Goal: Task Accomplishment & Management: Use online tool/utility

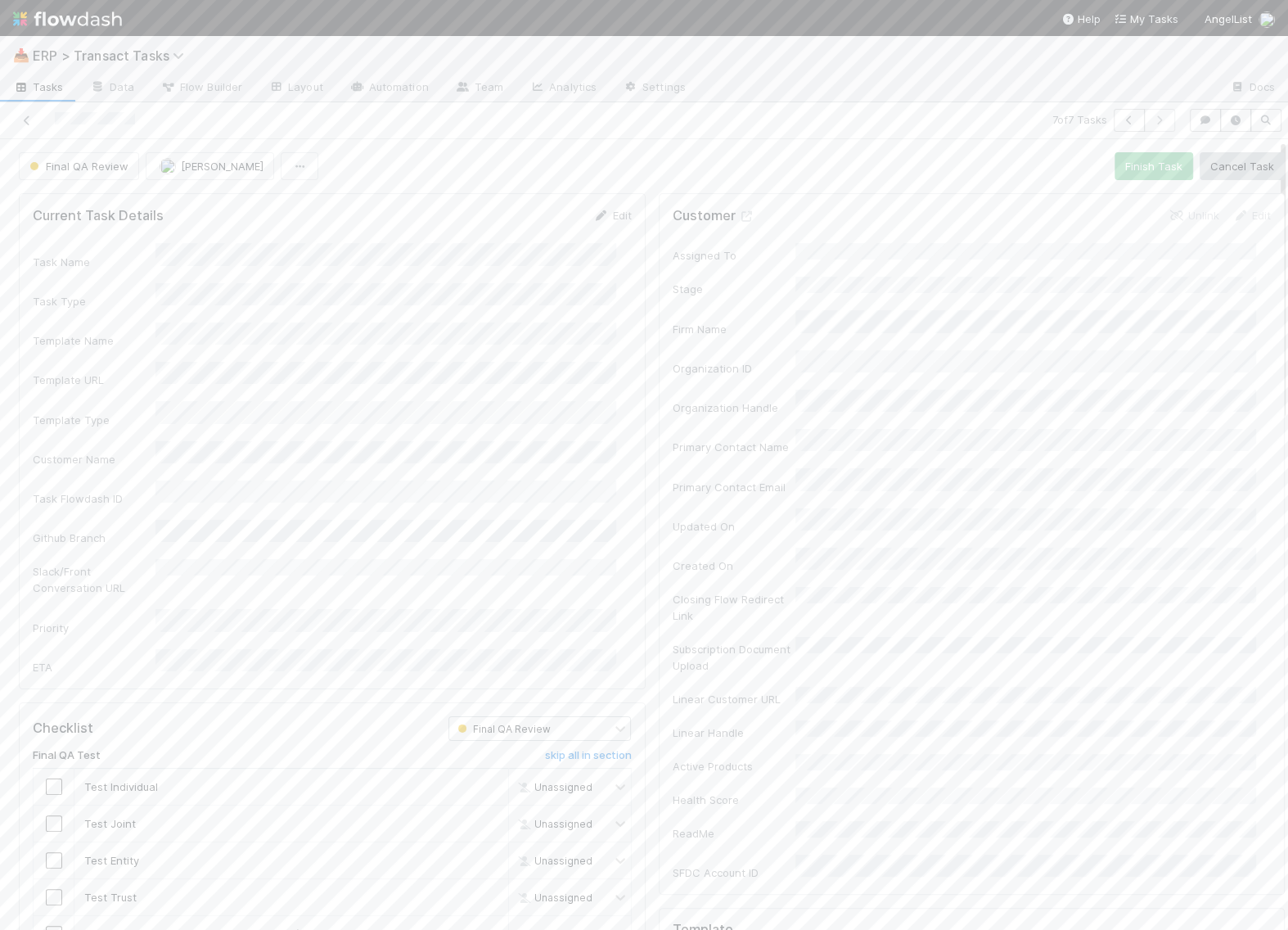
click at [36, 80] on span "Tasks" at bounding box center [38, 87] width 51 height 17
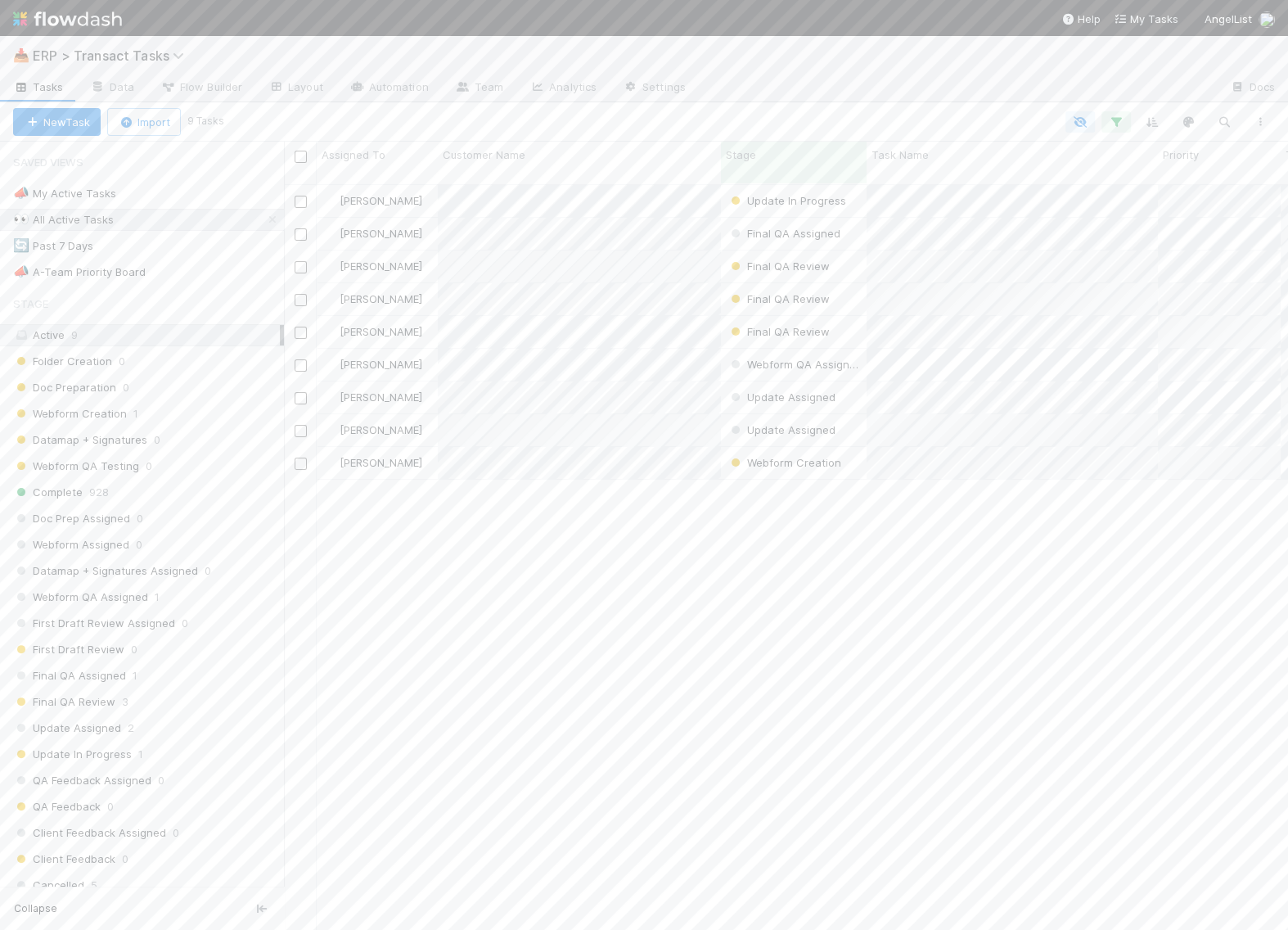
scroll to position [744, 989]
click at [73, 222] on div "👀 All Active Tasks" at bounding box center [63, 220] width 100 height 21
click at [149, 246] on div "🔄 Past 7 Days 28" at bounding box center [148, 245] width 271 height 21
click at [104, 694] on div "All 942" at bounding box center [147, 704] width 267 height 21
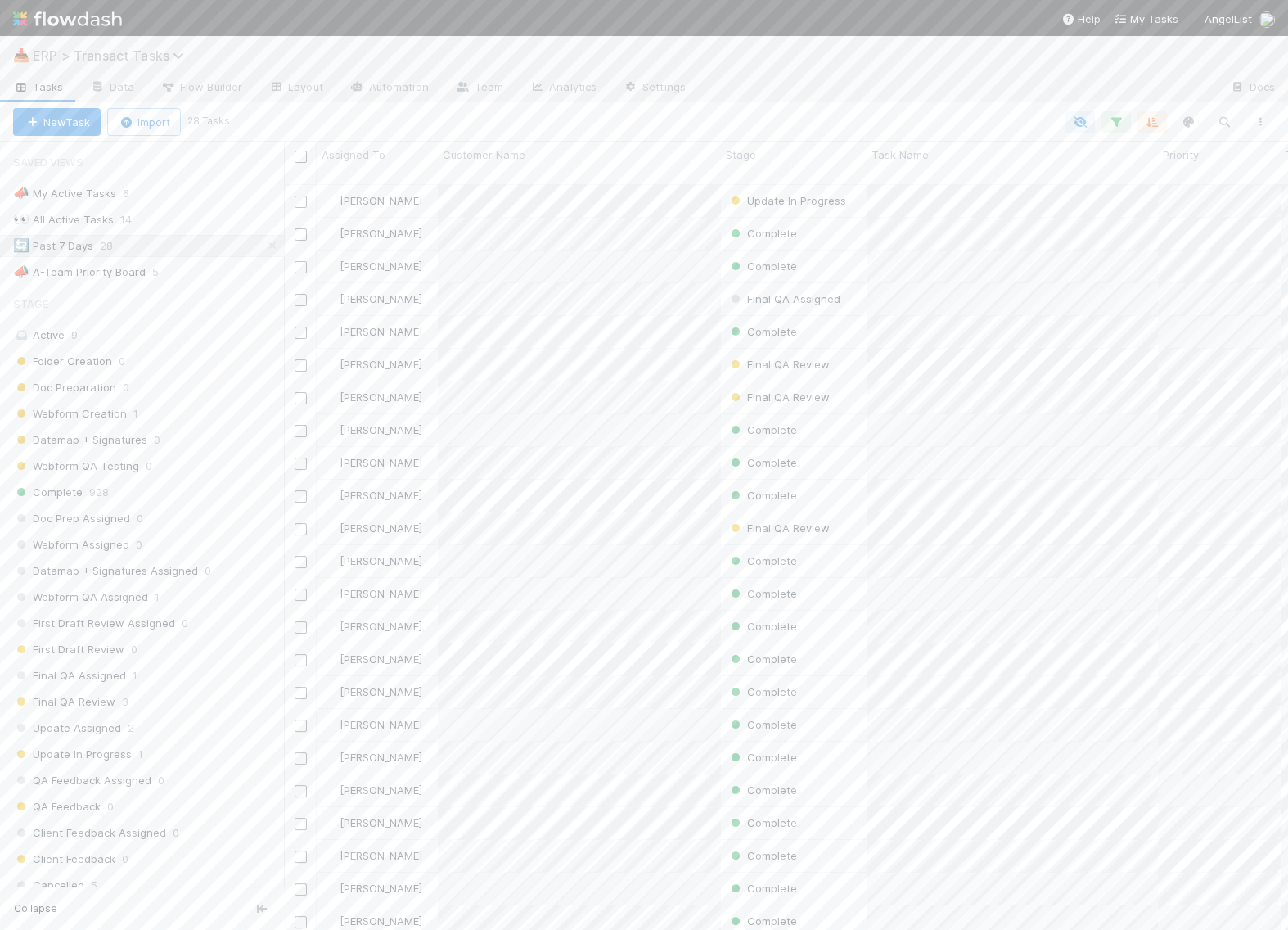
click at [75, 57] on span "ERP > Transact Tasks" at bounding box center [112, 56] width 160 height 17
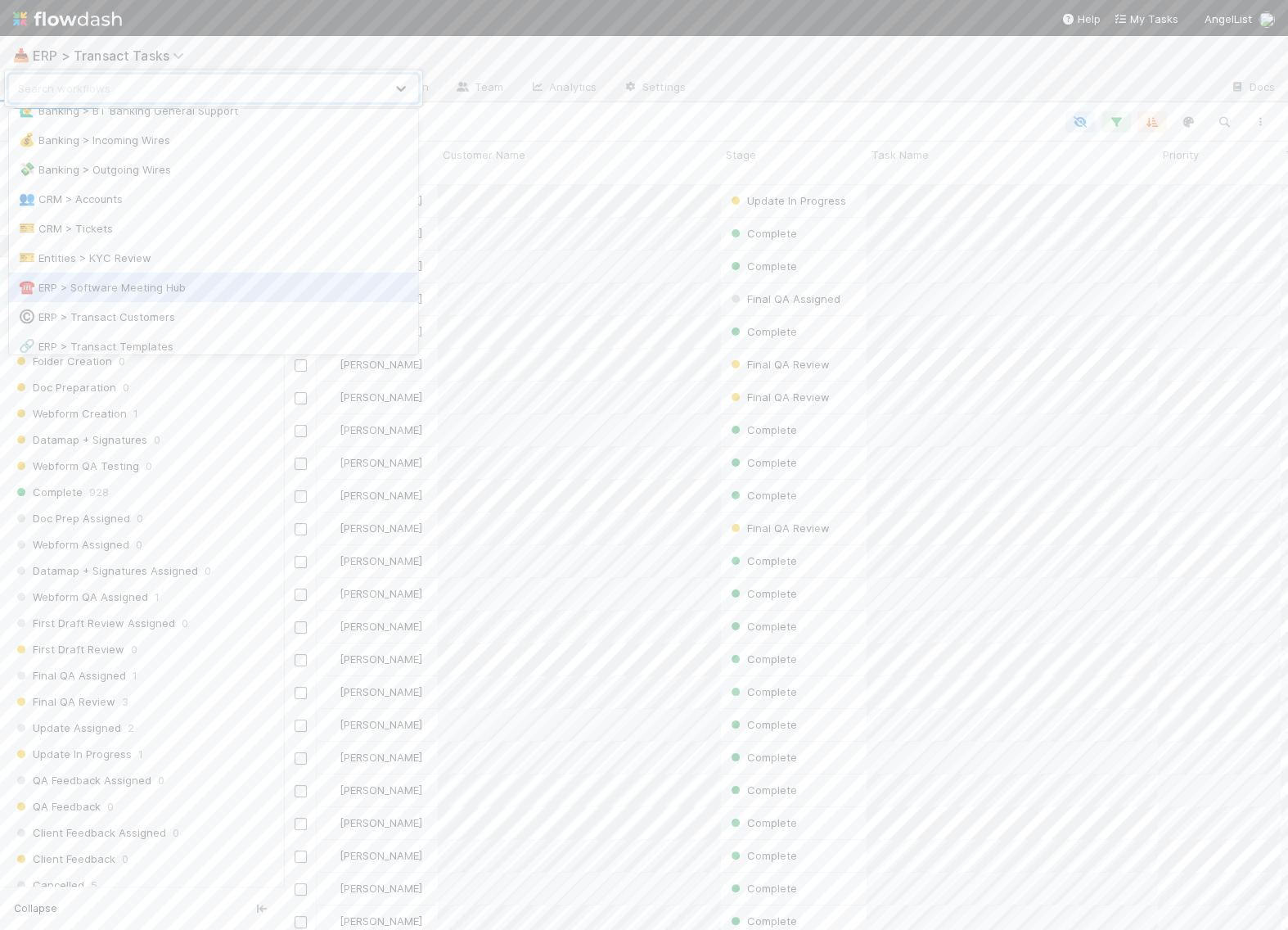
scroll to position [127, 0]
click at [134, 288] on div "🔗 ERP > Transact Templates" at bounding box center [214, 295] width 390 height 17
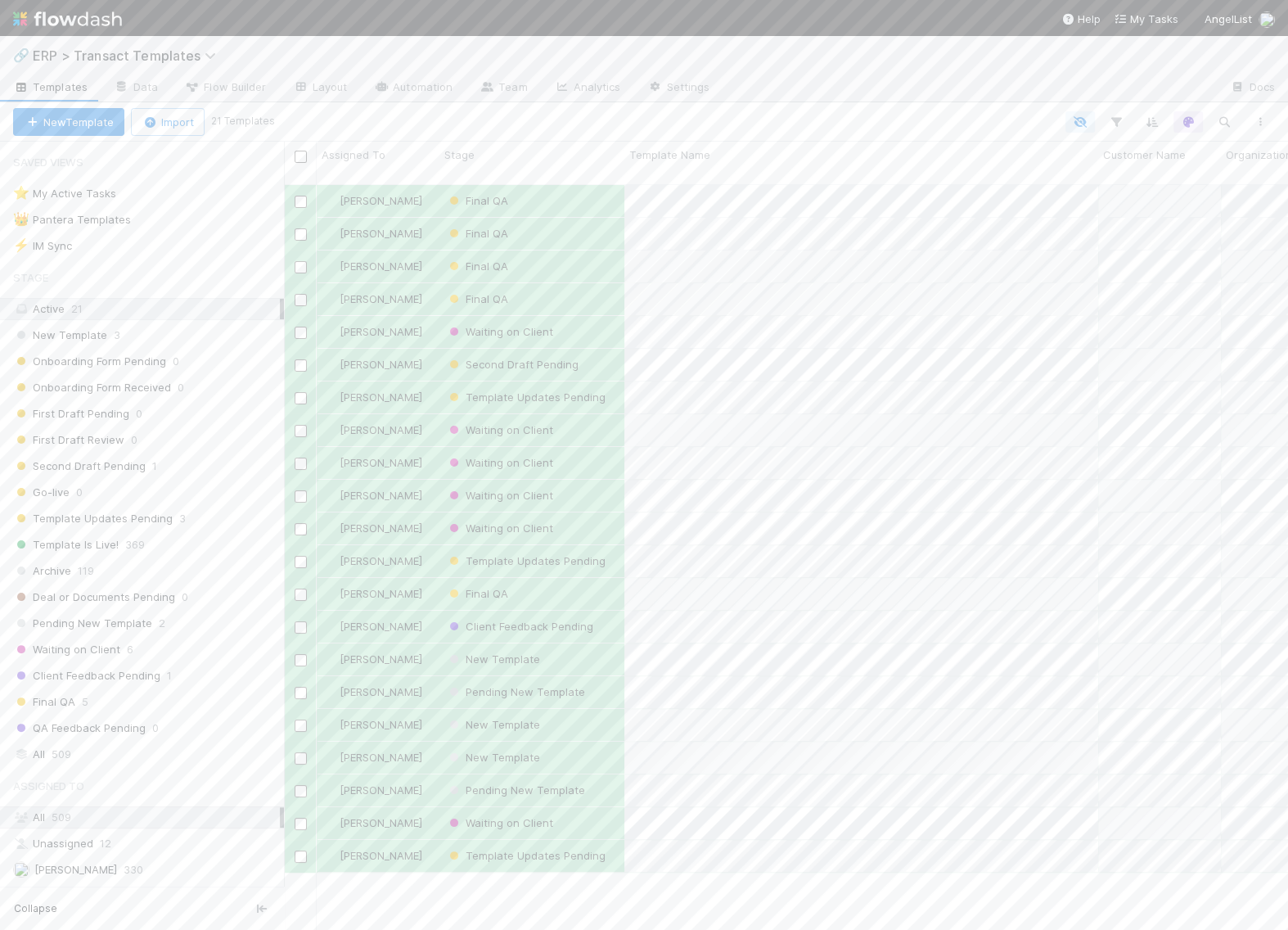
scroll to position [744, 989]
click at [93, 54] on span "ERP > Transact Templates" at bounding box center [128, 56] width 191 height 17
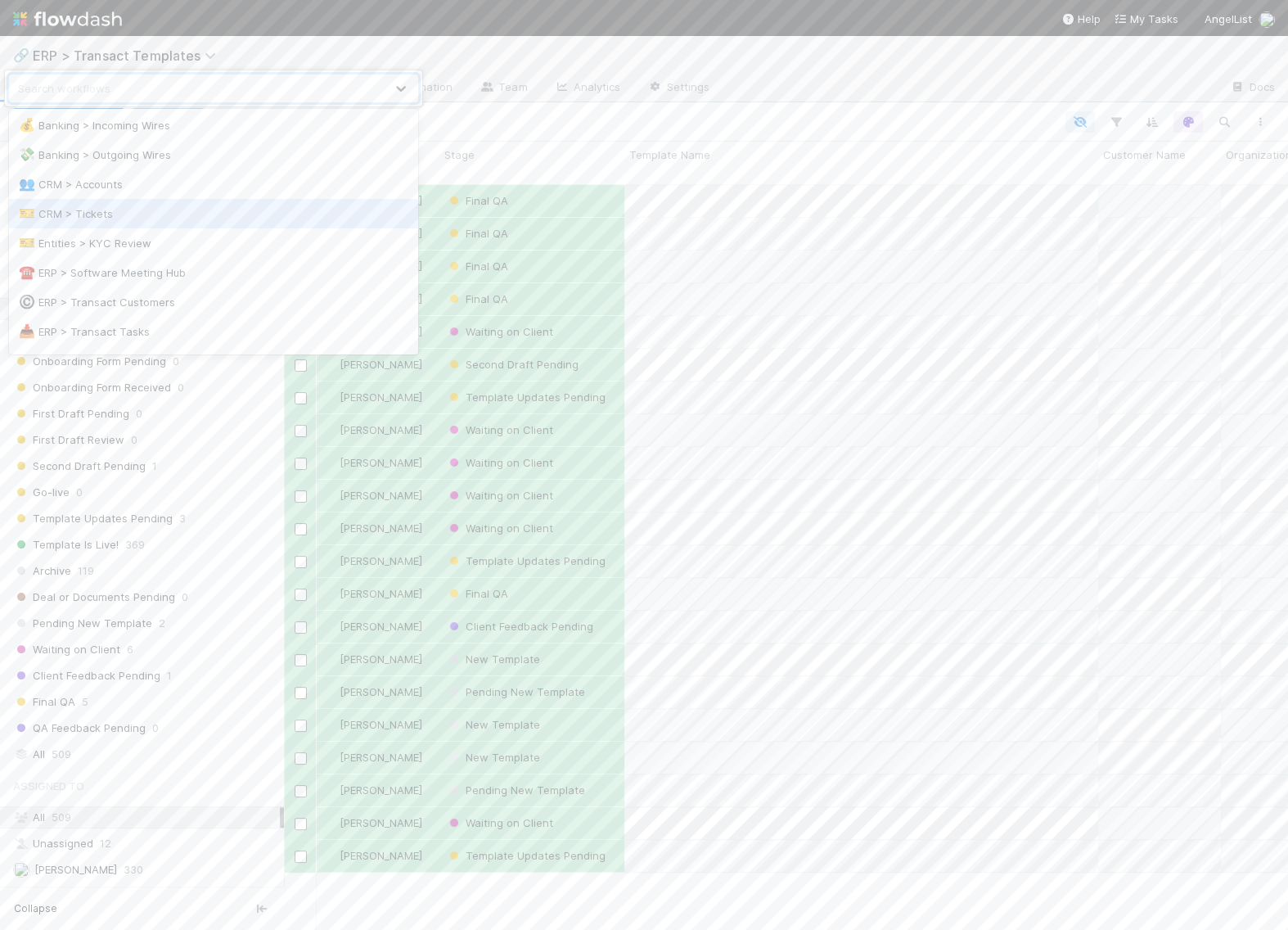
scroll to position [104, 0]
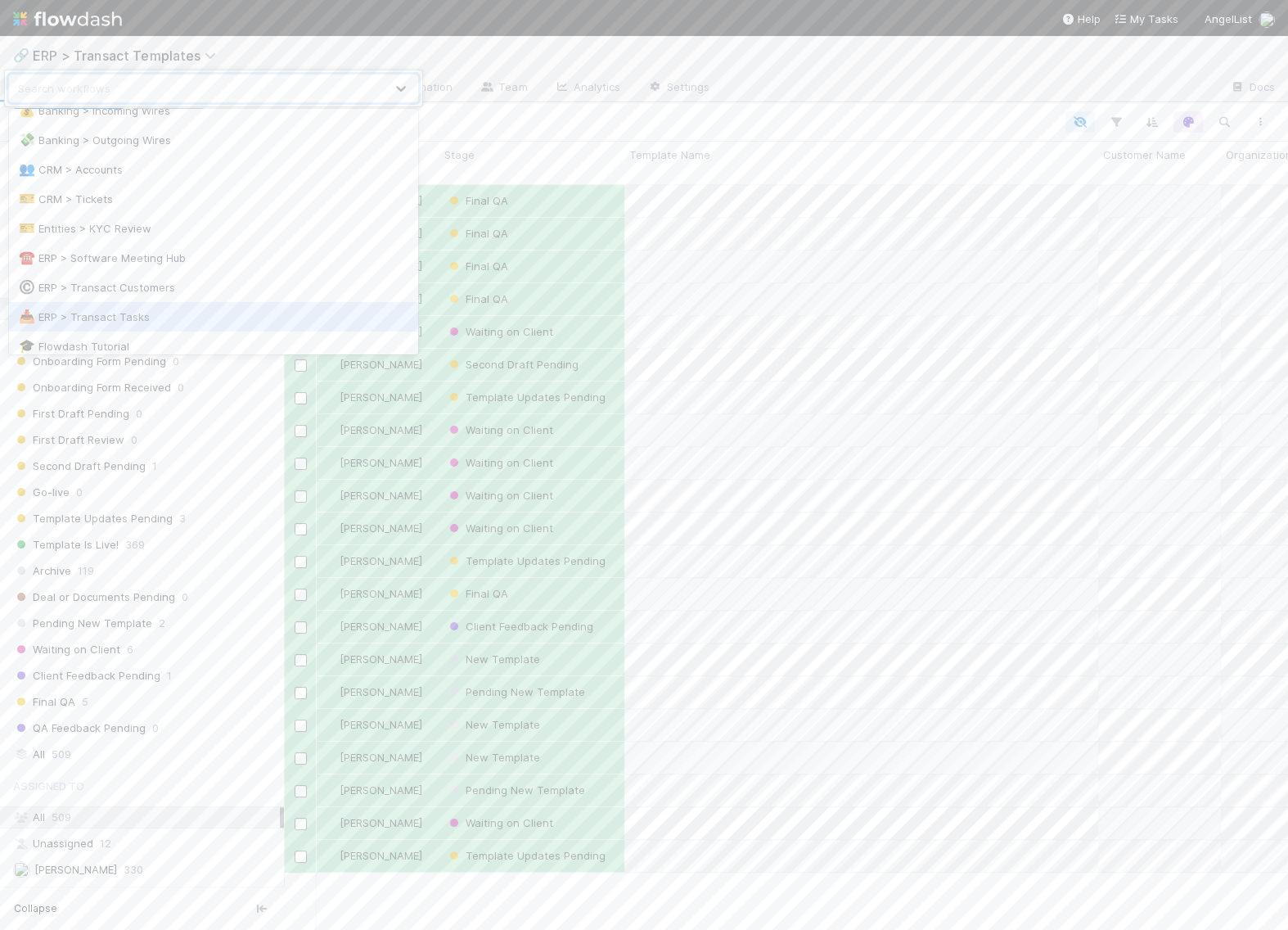
click at [153, 312] on div "📥 ERP > Transact Tasks" at bounding box center [214, 317] width 390 height 17
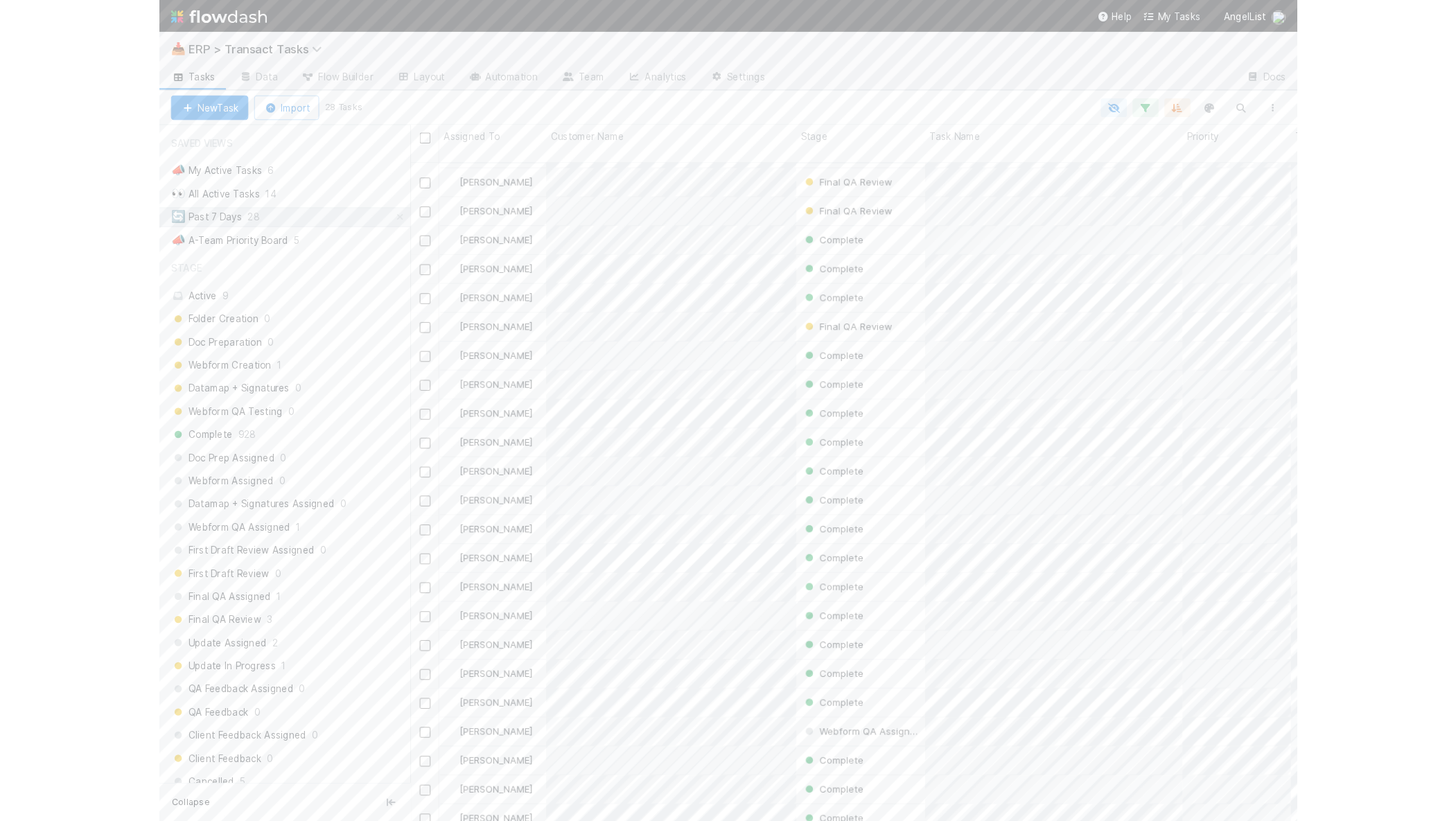
scroll to position [664, 1203]
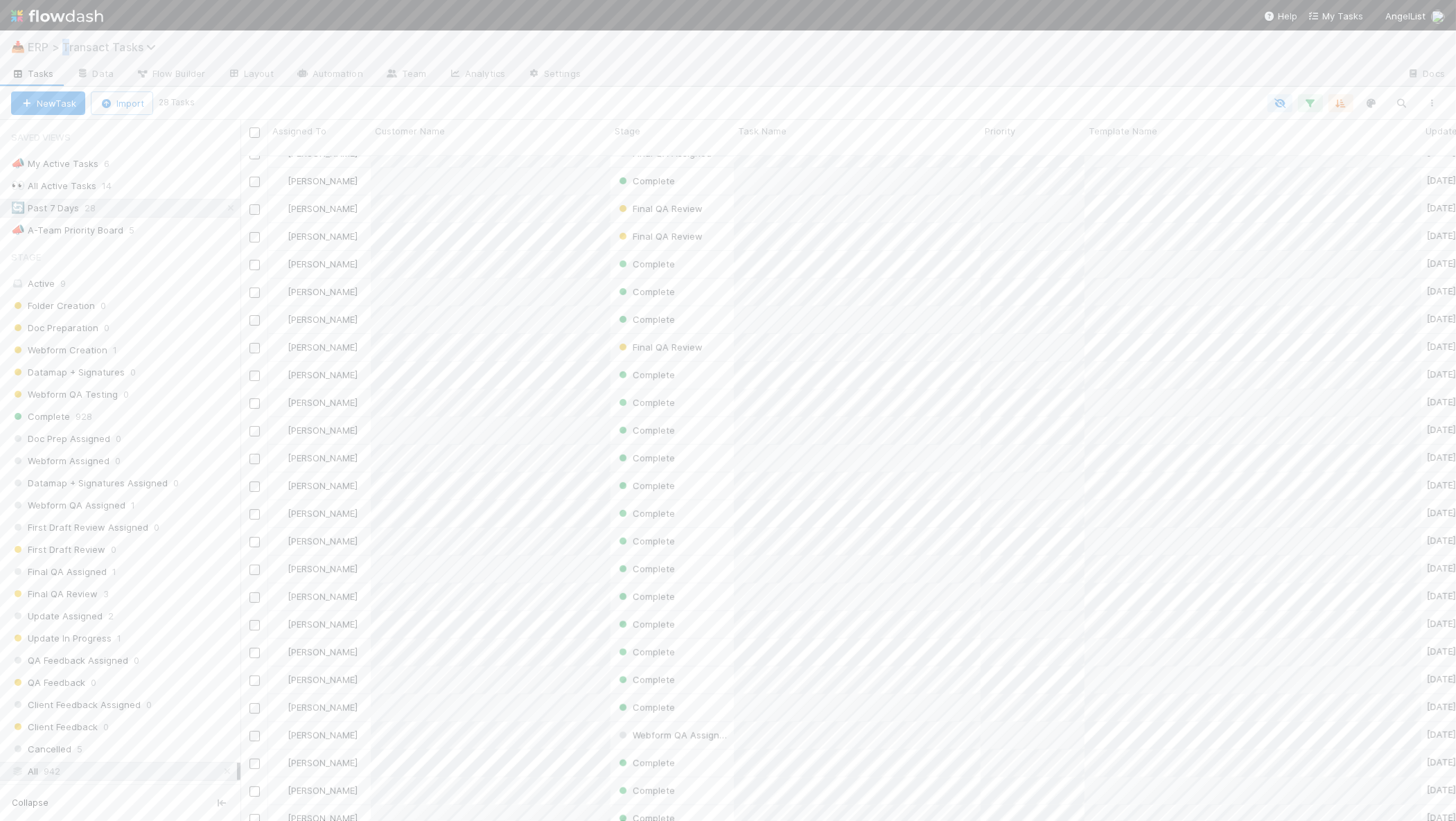
click at [66, 48] on span "ERP > Transact Tasks" at bounding box center [95, 47] width 135 height 14
type input "entiti"
click at [1090, 62] on input "[PERSON_NAME] GST Exempt Trust Established Under the [PERSON_NAME] Living Trust" at bounding box center [1330, 58] width 138 height 17
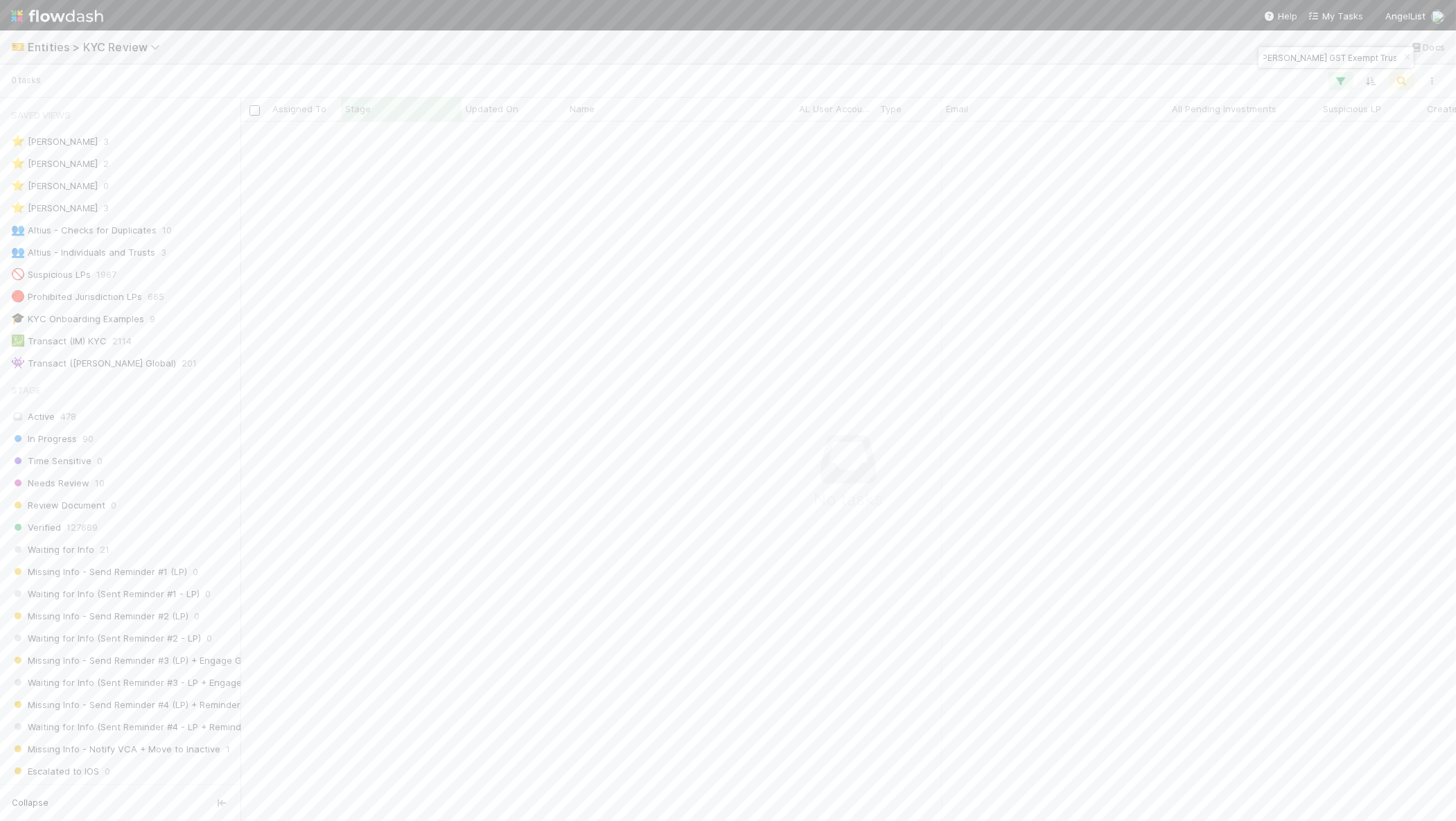
click at [1090, 64] on input "[PERSON_NAME] GST Exempt Trust Established Under the [PERSON_NAME] Living Trust" at bounding box center [1330, 58] width 138 height 17
click at [1090, 65] on input "[PERSON_NAME] GST Exempt Trust Established Under the [PERSON_NAME] Living Trust" at bounding box center [1330, 58] width 138 height 17
click at [1090, 58] on input "[PERSON_NAME] GST Exempt Trust Established Under the [PERSON_NAME] Living Trust" at bounding box center [1330, 58] width 138 height 17
click at [1090, 58] on input "[PERSON_NAME] GST Exempt Trust Established Under the [PERSON_NAME] Living Trust" at bounding box center [1330, 58] width 138 height 17
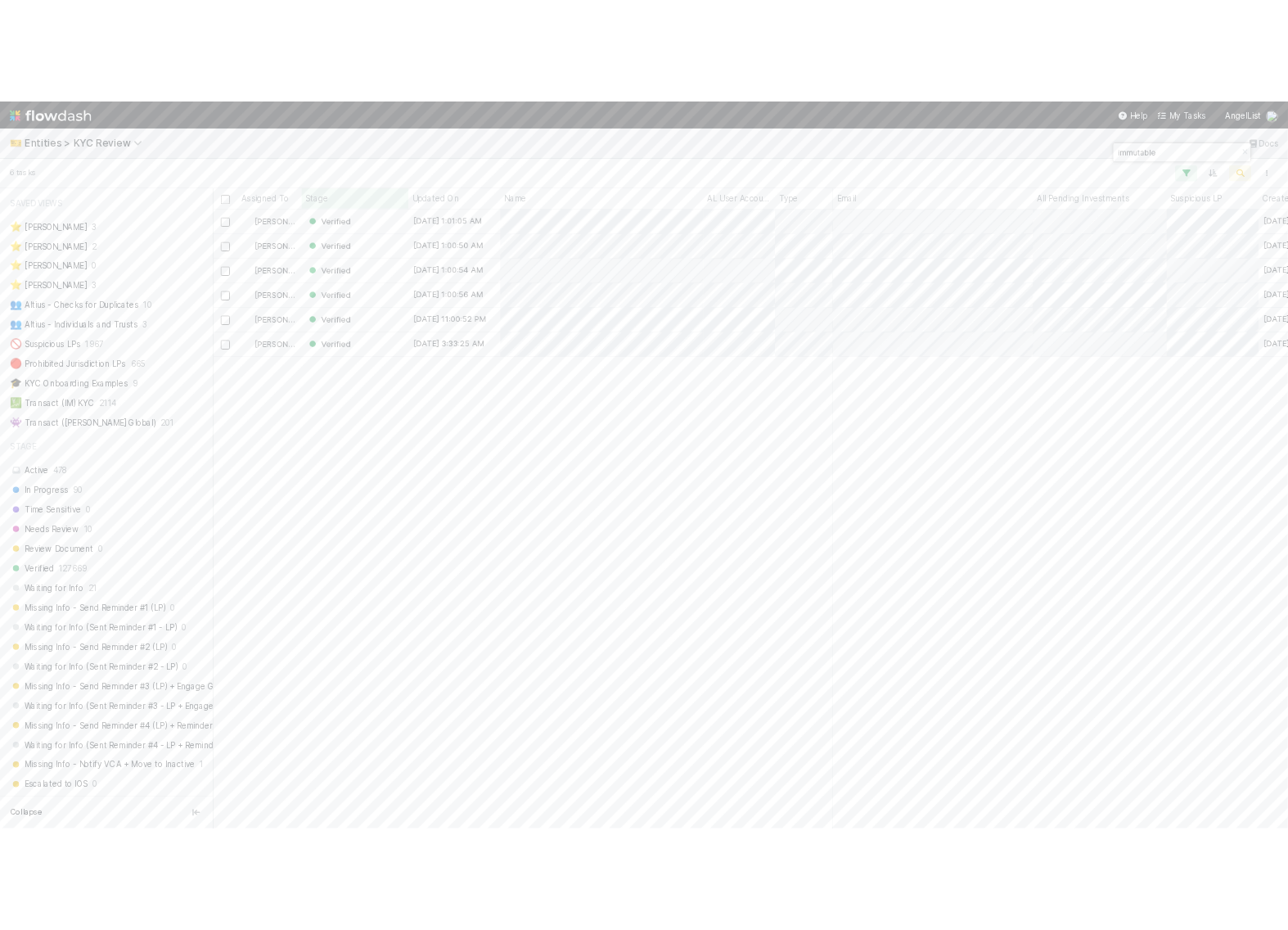
scroll to position [810, 1421]
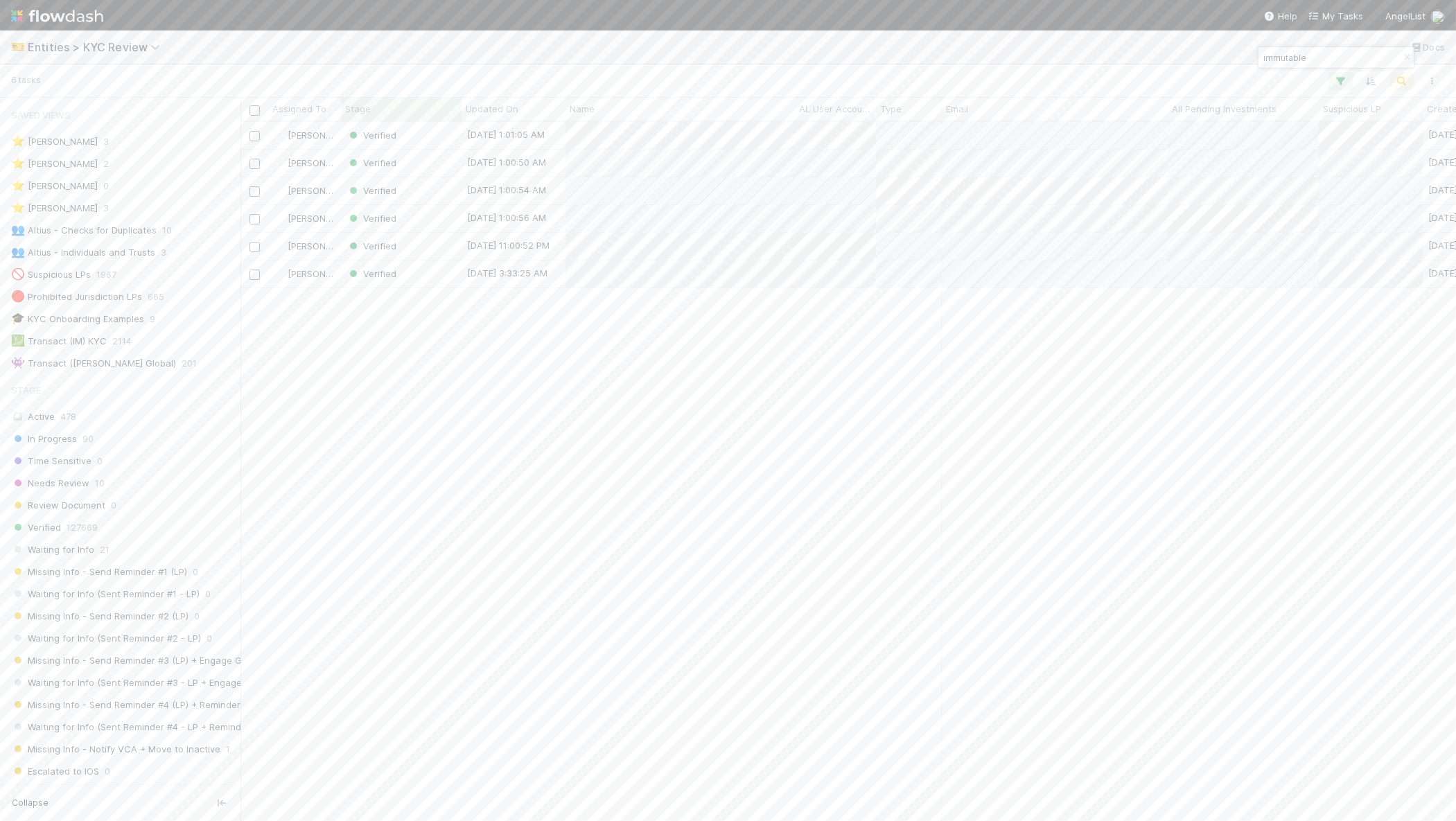
type input "immutable"
click at [420, 163] on div "Verified" at bounding box center [402, 163] width 121 height 27
